Goal: Complete application form

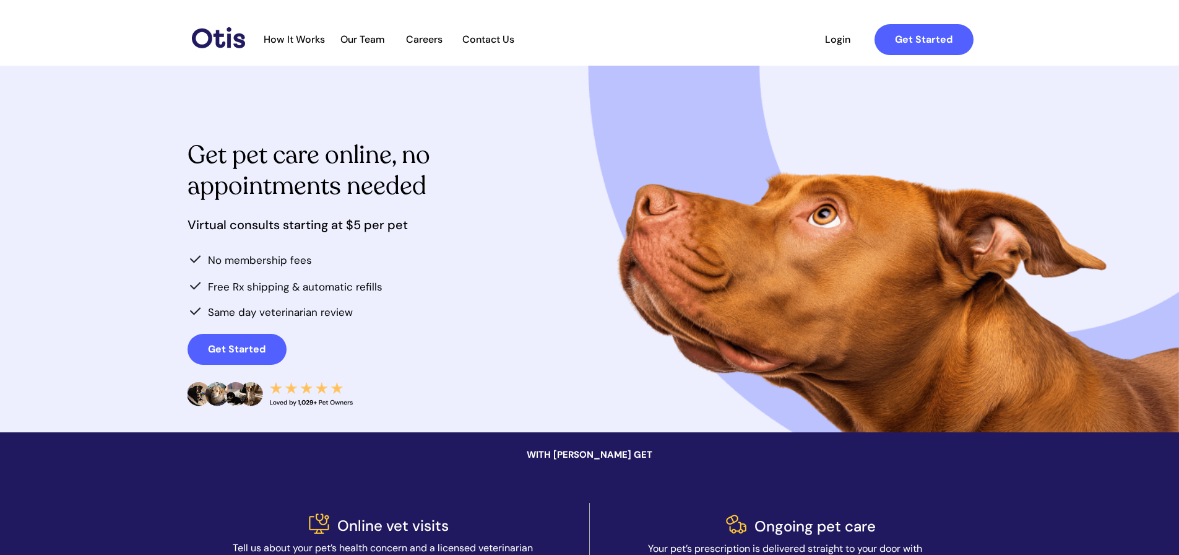
click at [313, 37] on span "How It Works" at bounding box center [295, 39] width 74 height 12
click at [307, 43] on span "How It Works" at bounding box center [295, 39] width 74 height 12
click at [885, 39] on span "Get Started" at bounding box center [924, 39] width 99 height 12
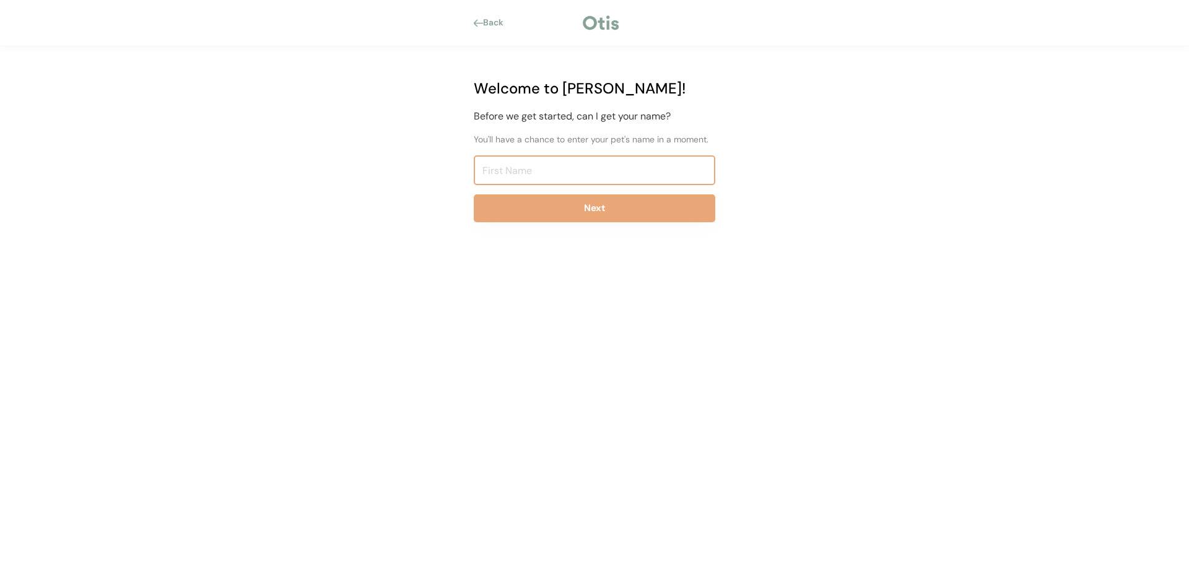
click at [505, 176] on input "input" at bounding box center [594, 170] width 241 height 30
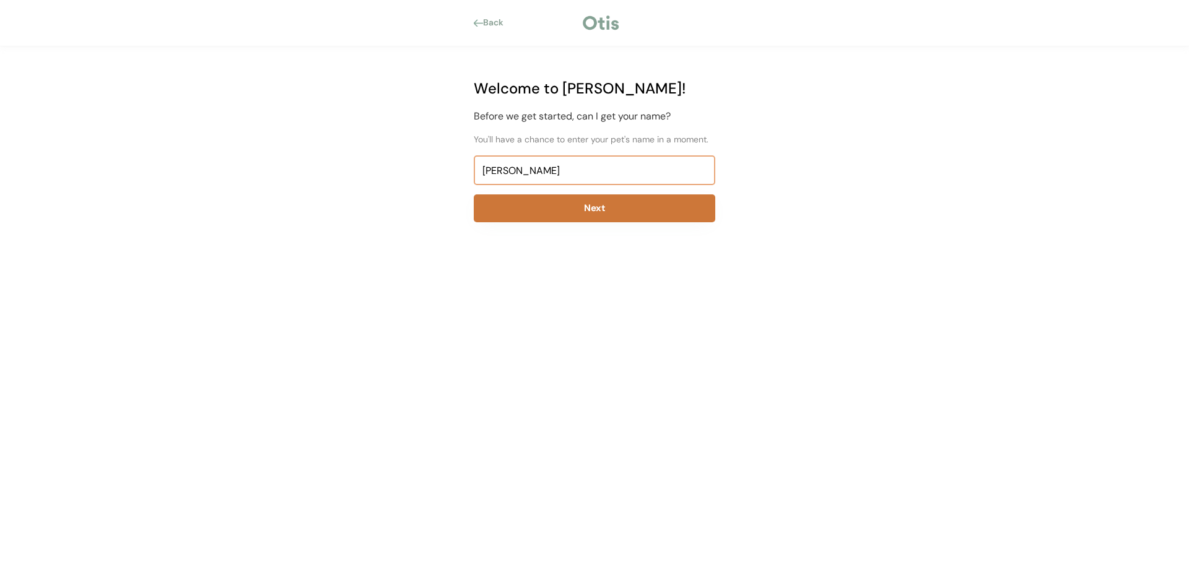
type input "AMY"
click at [669, 212] on button "Next" at bounding box center [594, 208] width 241 height 28
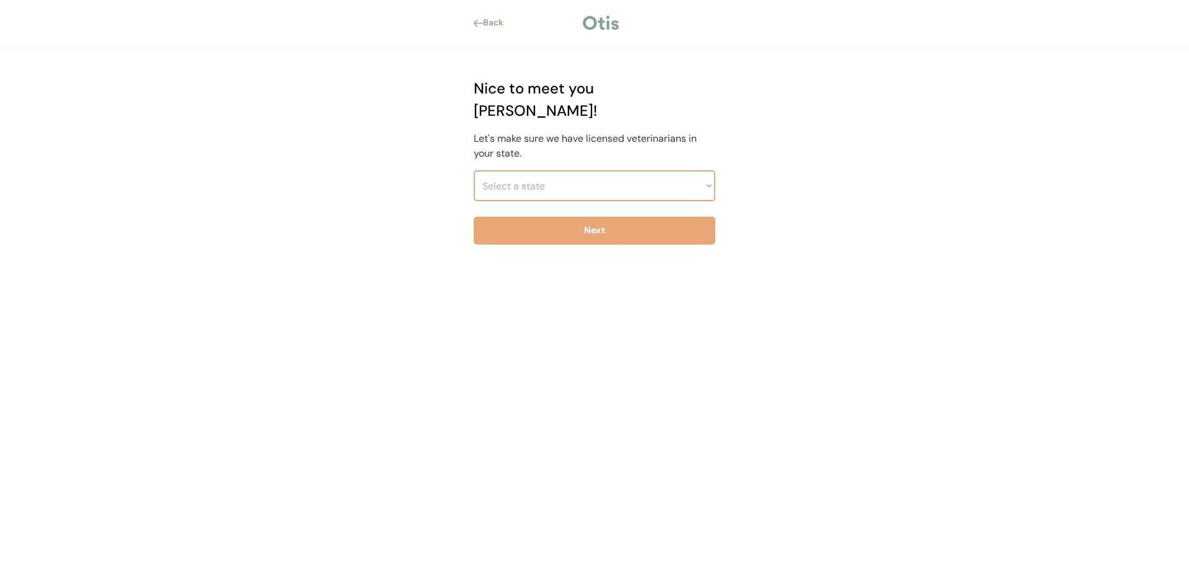
click at [710, 170] on select "Select a state Alabama Alaska American Samoa Arizona Arkansas California Colora…" at bounding box center [594, 185] width 241 height 31
select select ""1348695171700984260__LOOKUP__1704914077411x175461926372072930""
click at [474, 170] on select "Select a state Alabama Alaska American Samoa Arizona Arkansas California Colora…" at bounding box center [594, 185] width 241 height 31
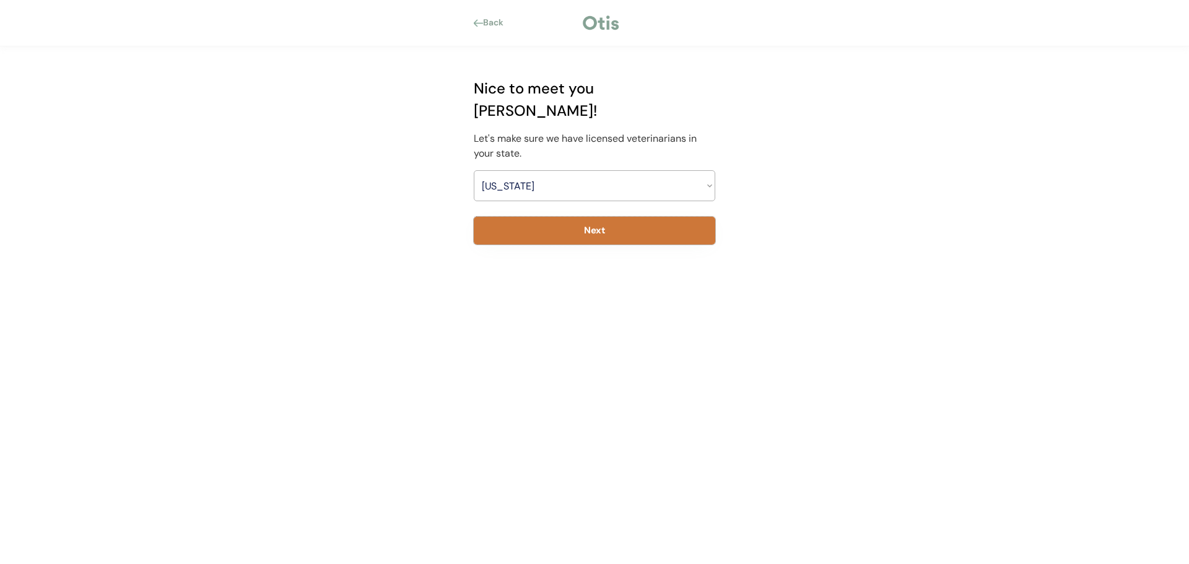
click at [623, 217] on button "Next" at bounding box center [594, 231] width 241 height 28
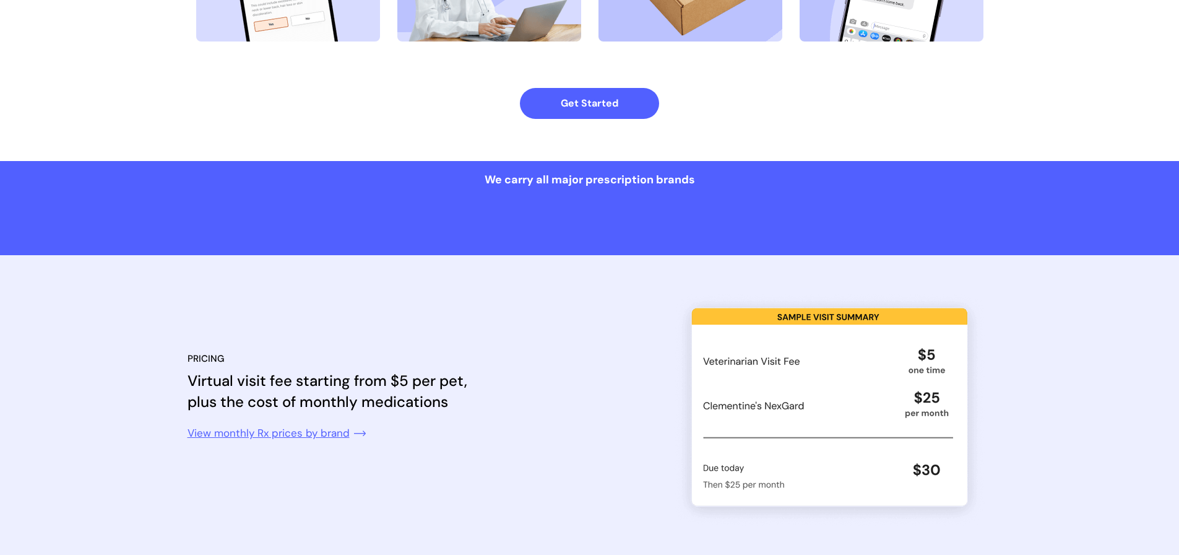
scroll to position [991, 0]
